Goal: Task Accomplishment & Management: Complete application form

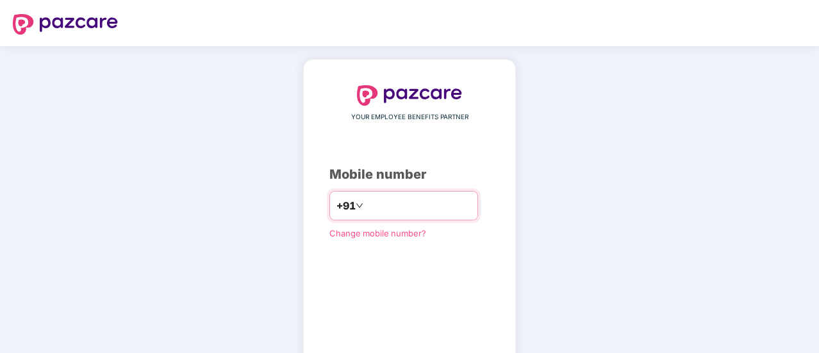
click at [429, 204] on input "number" at bounding box center [418, 205] width 105 height 21
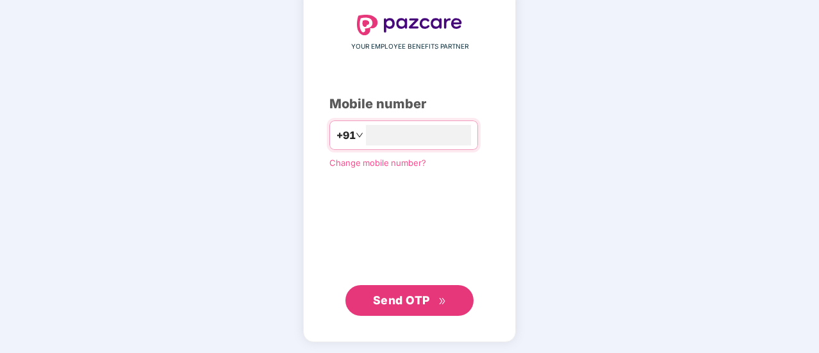
type input "**********"
click at [431, 299] on span "Send OTP" at bounding box center [410, 299] width 74 height 18
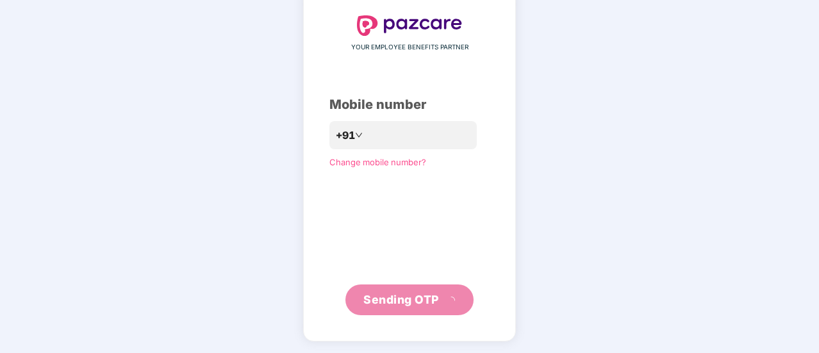
scroll to position [64, 0]
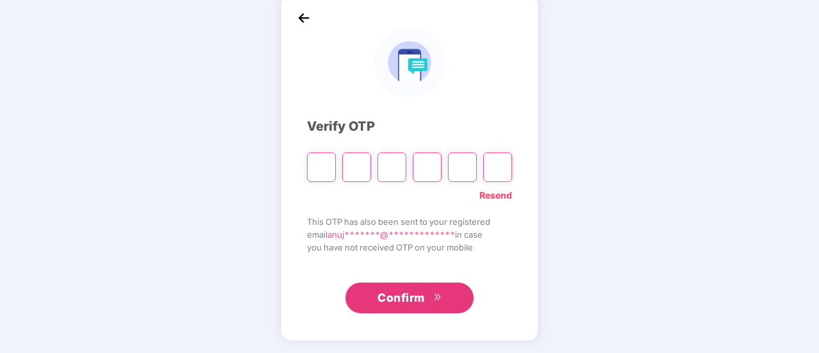
click at [326, 166] on input "Please enter verification code. Digit 1" at bounding box center [321, 167] width 29 height 29
type input "*"
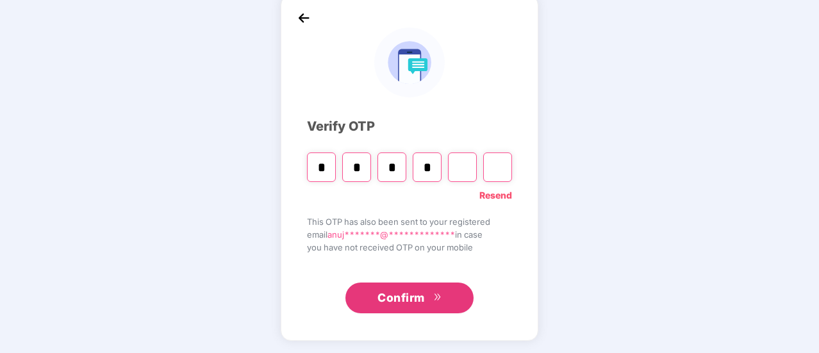
type input "*"
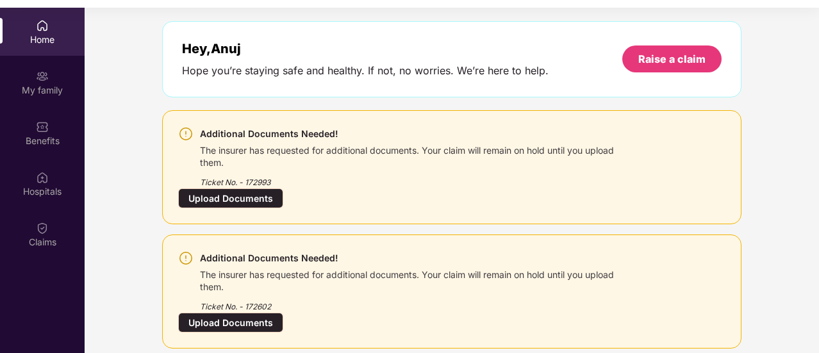
scroll to position [35, 0]
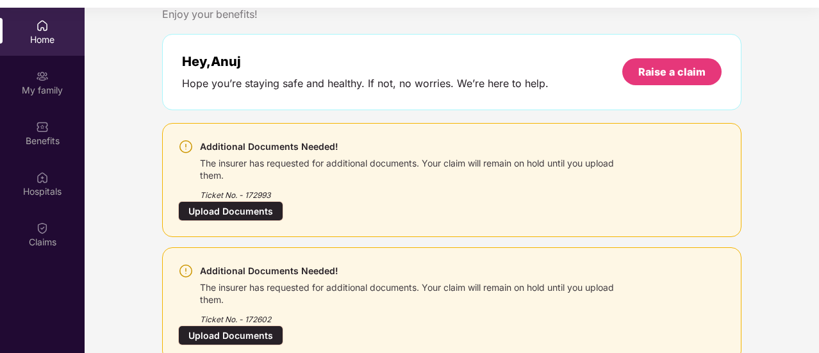
click at [214, 210] on div "Upload Documents" at bounding box center [230, 211] width 105 height 20
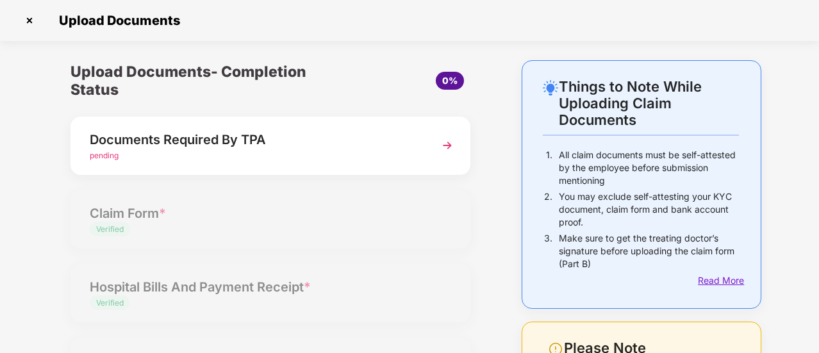
click at [724, 279] on div "Read More" at bounding box center [718, 281] width 41 height 14
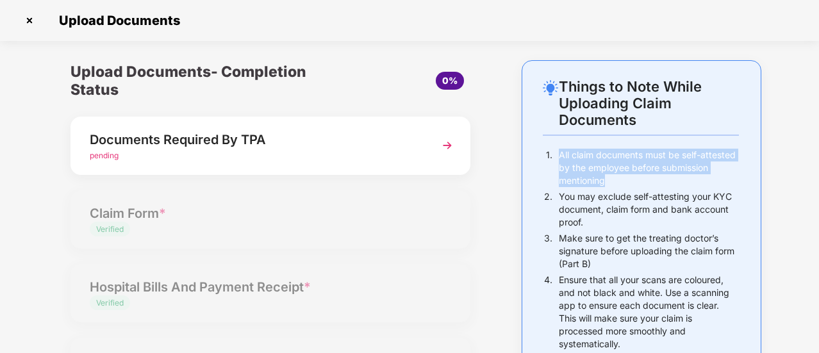
drag, startPoint x: 560, startPoint y: 154, endPoint x: 705, endPoint y: 179, distance: 147.0
click at [705, 179] on p "All claim documents must be self-attested by the employee before submission men…" at bounding box center [649, 168] width 180 height 38
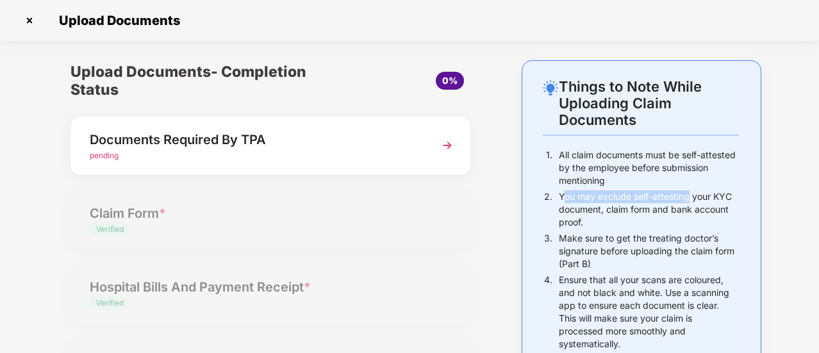
drag, startPoint x: 564, startPoint y: 200, endPoint x: 689, endPoint y: 201, distance: 125.0
click at [689, 201] on p "You may exclude self-attesting your KYC document, claim form and bank account p…" at bounding box center [649, 209] width 180 height 38
drag, startPoint x: 620, startPoint y: 197, endPoint x: 609, endPoint y: 198, distance: 11.6
click at [620, 197] on p "You may exclude self-attesting your KYC document, claim form and bank account p…" at bounding box center [649, 209] width 180 height 38
click at [600, 197] on p "You may exclude self-attesting your KYC document, claim form and bank account p…" at bounding box center [649, 209] width 180 height 38
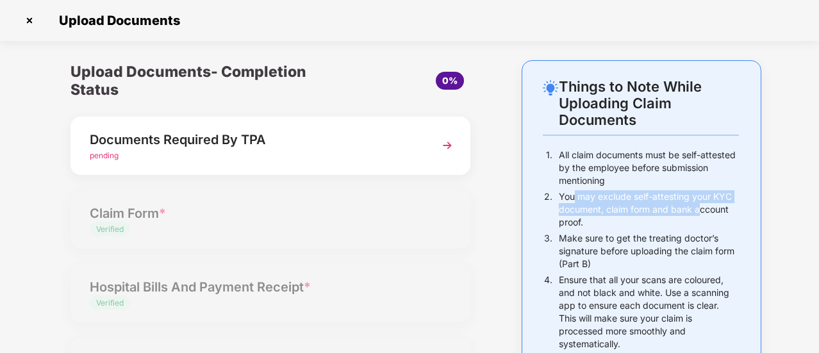
drag, startPoint x: 572, startPoint y: 196, endPoint x: 699, endPoint y: 211, distance: 127.7
click at [699, 211] on p "You may exclude self-attesting your KYC document, claim form and bank account p…" at bounding box center [649, 209] width 180 height 38
click at [624, 214] on p "You may exclude self-attesting your KYC document, claim form and bank account p…" at bounding box center [649, 209] width 180 height 38
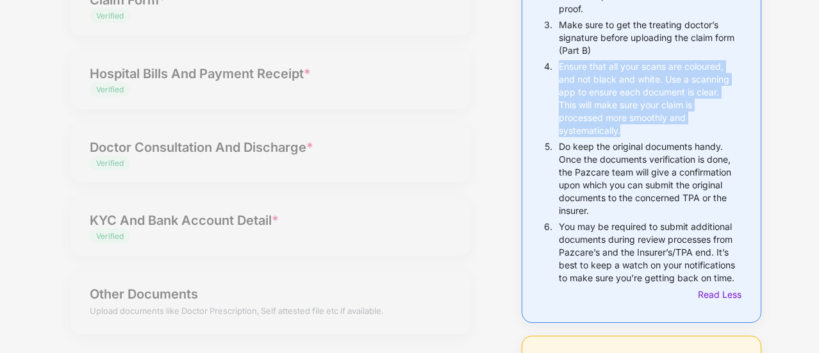
drag, startPoint x: 558, startPoint y: 66, endPoint x: 678, endPoint y: 133, distance: 137.1
click at [678, 133] on p "Ensure that all your scans are coloured, and not black and white. Use a scannin…" at bounding box center [649, 98] width 180 height 77
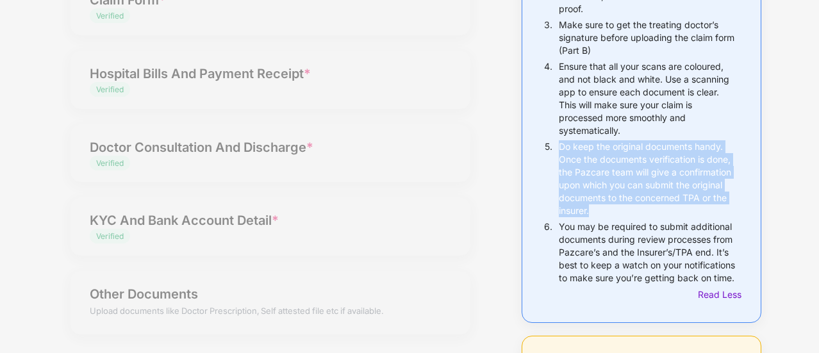
drag, startPoint x: 559, startPoint y: 149, endPoint x: 662, endPoint y: 211, distance: 120.5
click at [662, 211] on p "Do keep the original documents handy. Once the documents verification is done, …" at bounding box center [649, 178] width 180 height 77
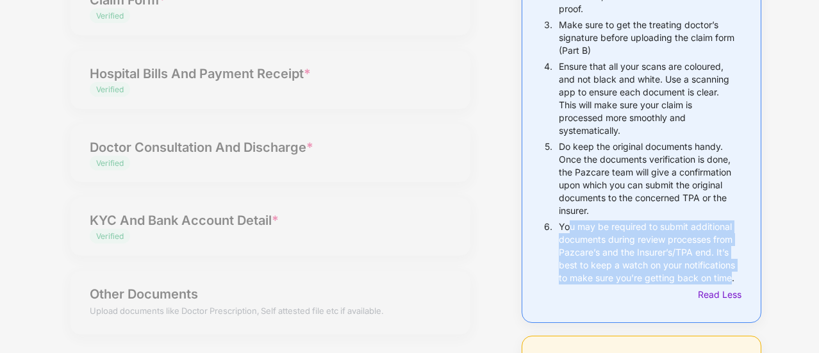
drag, startPoint x: 567, startPoint y: 225, endPoint x: 729, endPoint y: 281, distance: 172.3
click at [729, 281] on p "You may be required to submit additional documents during review processes from…" at bounding box center [649, 252] width 180 height 64
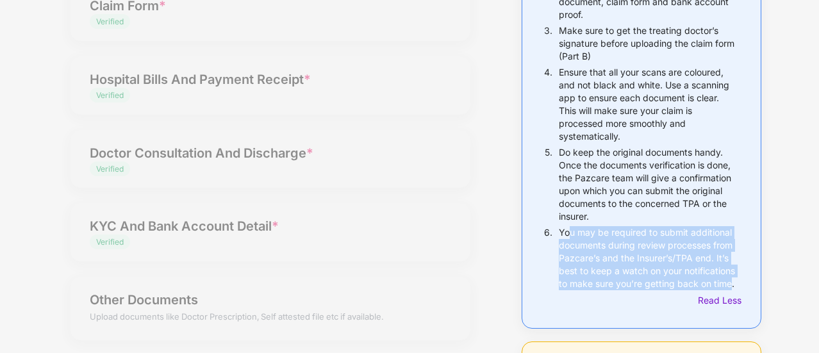
scroll to position [0, 0]
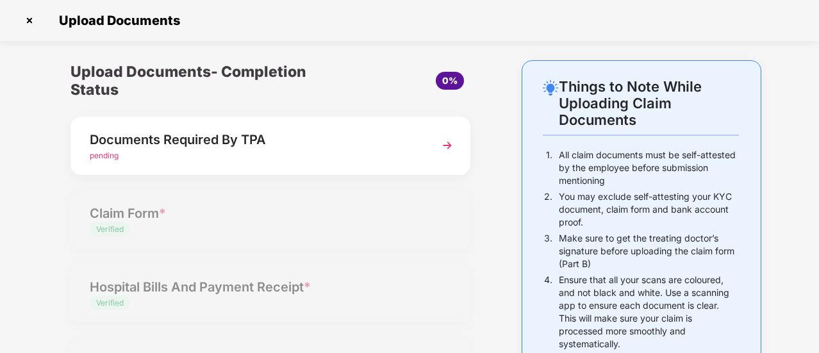
click at [381, 150] on div "pending" at bounding box center [255, 156] width 331 height 12
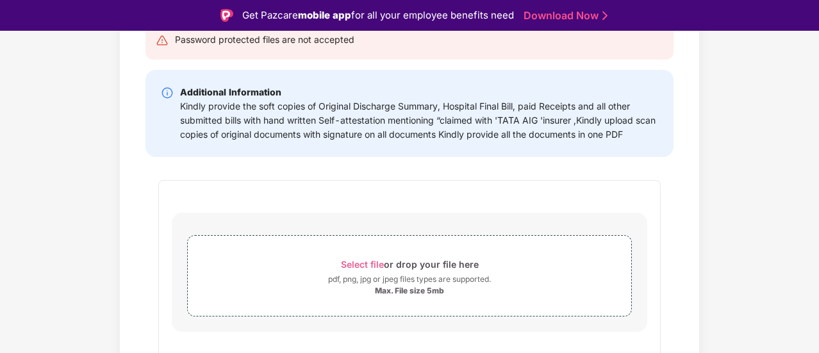
scroll to position [153, 0]
